Goal: Find specific page/section

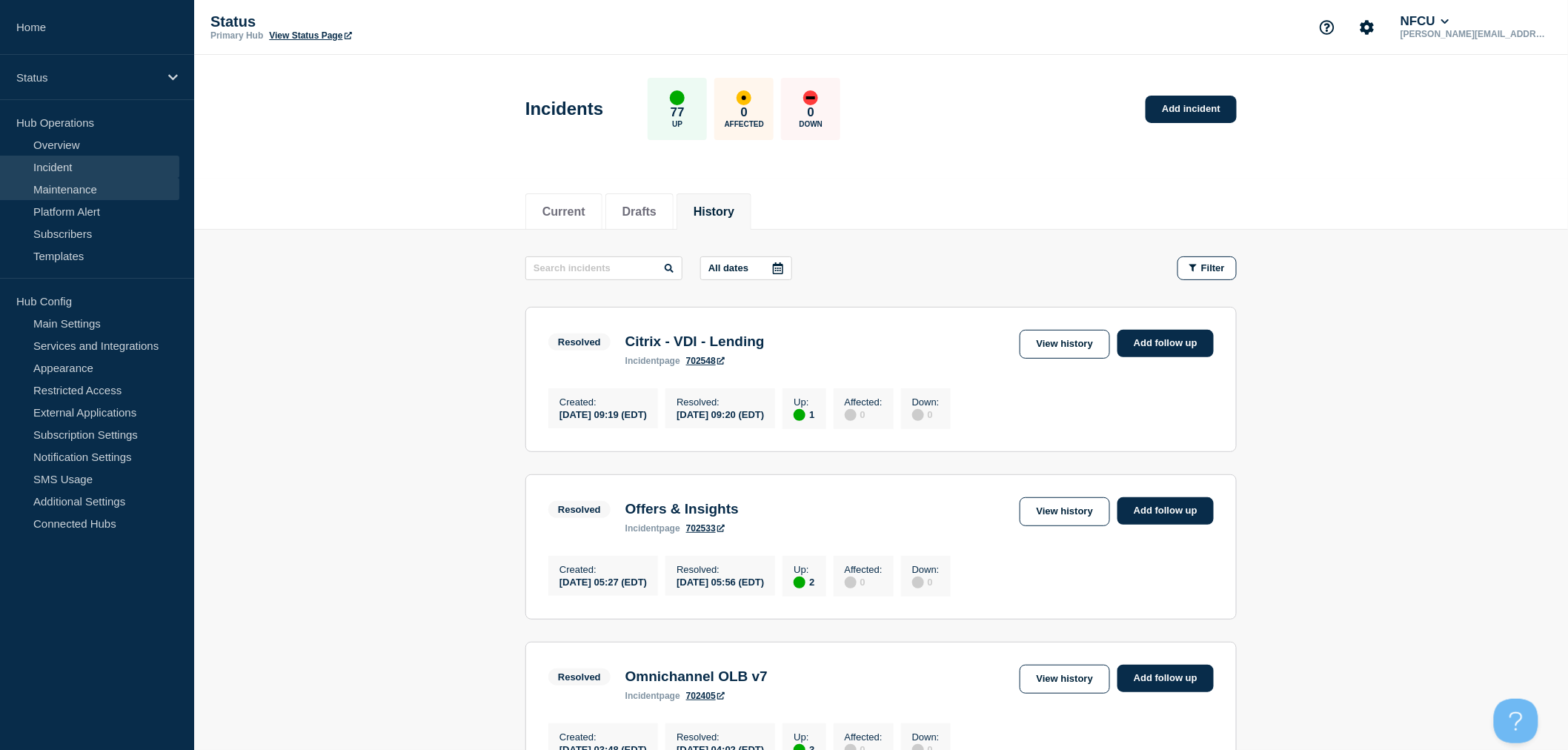
click at [94, 192] on link "Maintenance" at bounding box center [89, 189] width 180 height 22
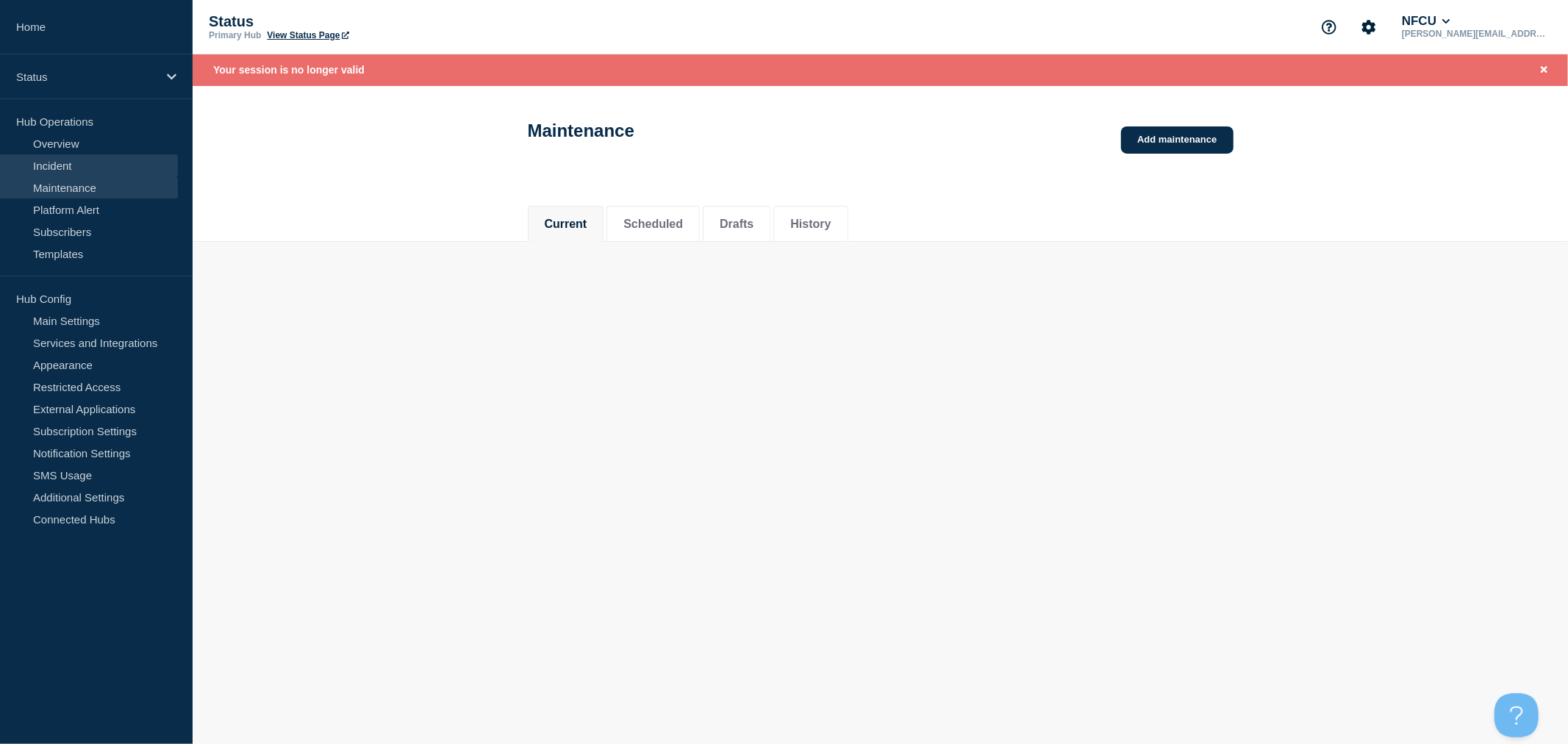
click at [96, 163] on link "Incident" at bounding box center [89, 165] width 178 height 22
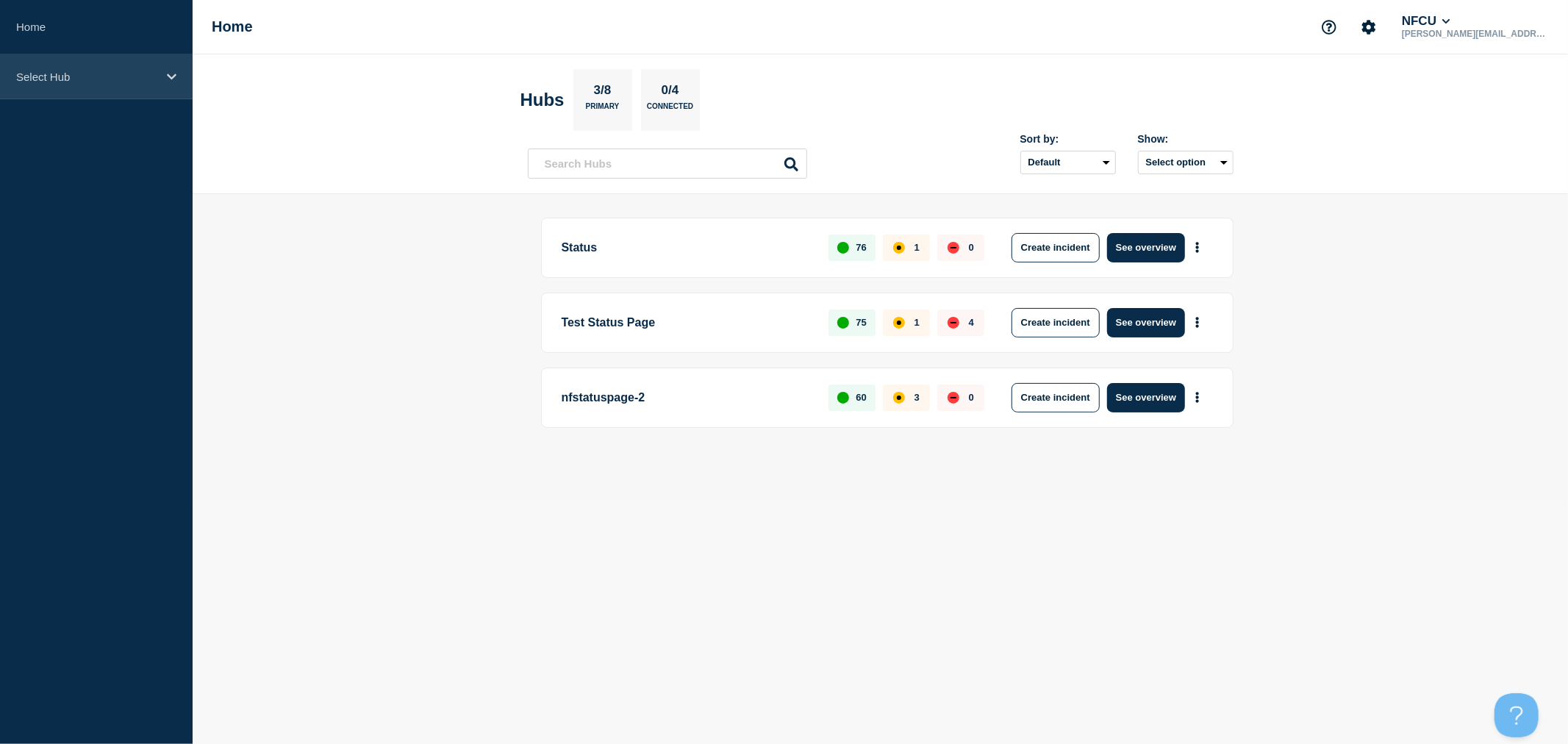
click at [60, 67] on div "Select Hub" at bounding box center [96, 77] width 193 height 45
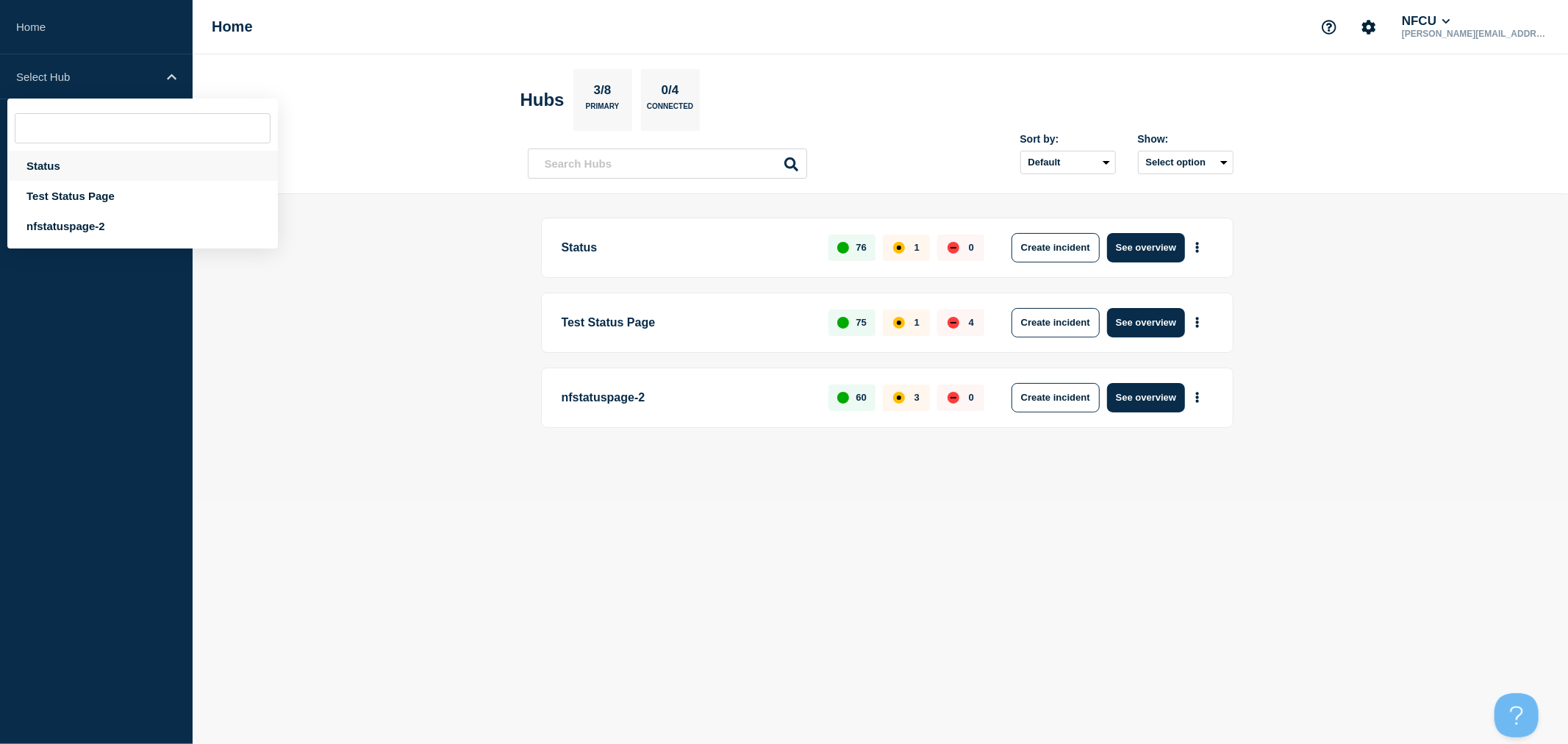
click at [107, 172] on div "Status" at bounding box center [142, 165] width 270 height 30
